Goal: Unclear

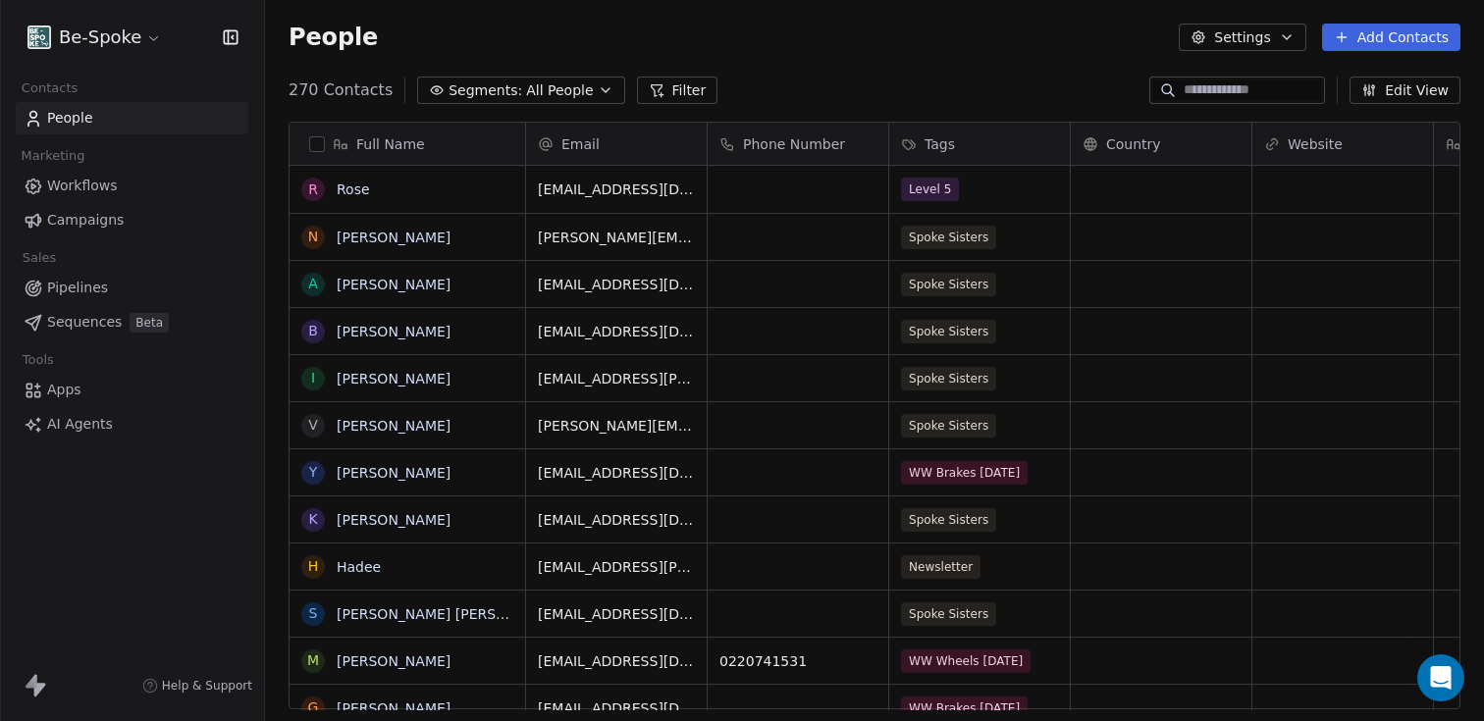
scroll to position [619, 1204]
